Goal: Task Accomplishment & Management: Use online tool/utility

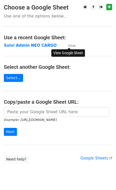
click at [70, 44] on small "View" at bounding box center [72, 46] width 8 height 4
click at [31, 44] on strong "Suivi Admin NEO CARGO" at bounding box center [30, 45] width 53 height 5
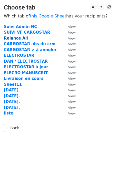
click at [16, 38] on strong "Relance AH" at bounding box center [16, 38] width 25 height 5
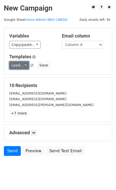
click at [24, 67] on link "Load..." at bounding box center [19, 65] width 20 height 8
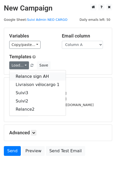
click at [24, 77] on link "Relance sign AH" at bounding box center [37, 76] width 56 height 8
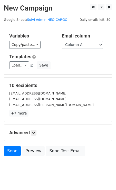
scroll to position [9, 0]
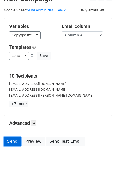
click at [14, 139] on link "Send" at bounding box center [12, 141] width 17 height 10
